Goal: Task Accomplishment & Management: Use online tool/utility

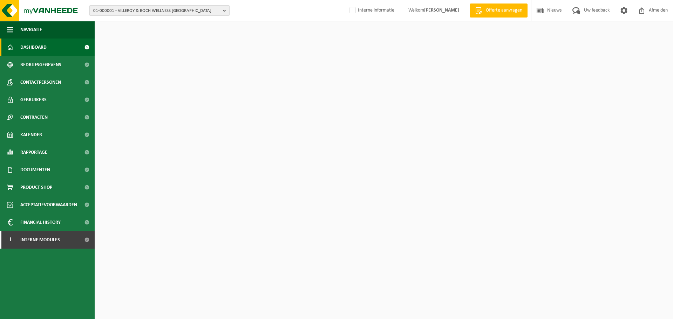
click at [149, 8] on span "01-000001 - VILLEROY & BOCH WELLNESS NV" at bounding box center [156, 11] width 127 height 11
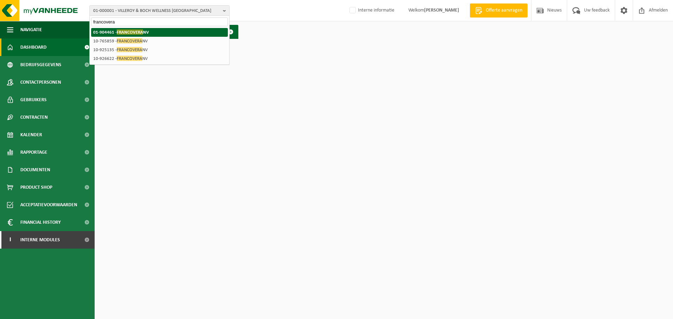
type input "francovera"
click at [136, 29] on span "FRANCOVERA" at bounding box center [130, 31] width 26 height 5
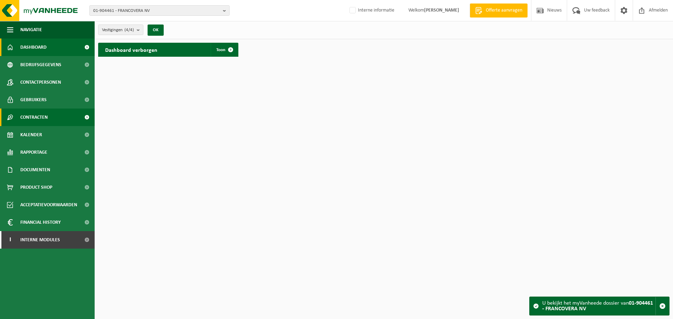
drag, startPoint x: 38, startPoint y: 115, endPoint x: 77, endPoint y: 115, distance: 39.6
click at [38, 115] on span "Contracten" at bounding box center [33, 118] width 27 height 18
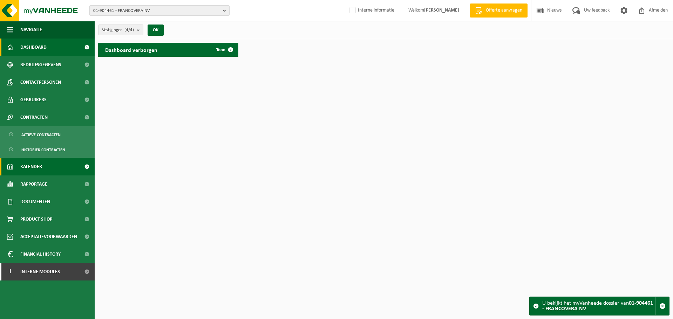
click at [29, 170] on span "Kalender" at bounding box center [31, 167] width 22 height 18
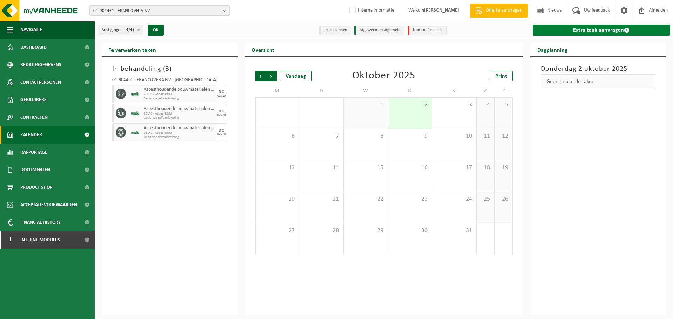
click at [562, 27] on link "Extra taak aanvragen" at bounding box center [601, 30] width 138 height 11
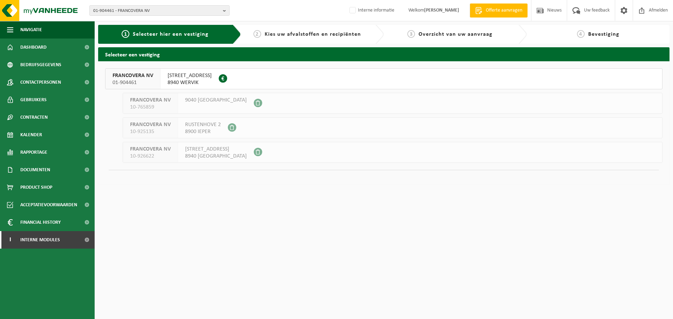
click at [140, 84] on span "01-904461" at bounding box center [132, 82] width 41 height 7
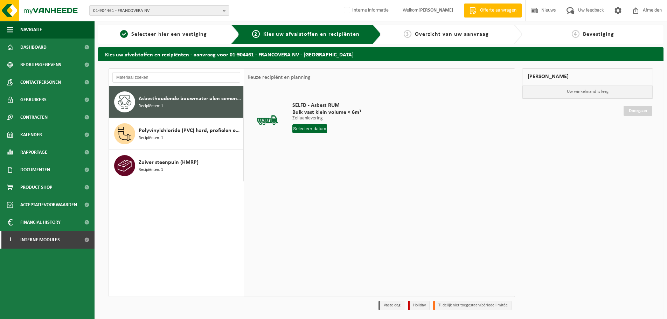
click at [185, 97] on span "Asbesthoudende bouwmaterialen cementgebonden (hechtgebonden)" at bounding box center [190, 99] width 103 height 8
drag, startPoint x: 363, startPoint y: 145, endPoint x: 362, endPoint y: 132, distance: 13.4
click at [363, 145] on td "SELFD - Asbest RUM Bulk vast klein volume < 6m³ Zelfaanlevering Zelfaanlevering…" at bounding box center [399, 119] width 224 height 59
